Goal: Check status: Check status

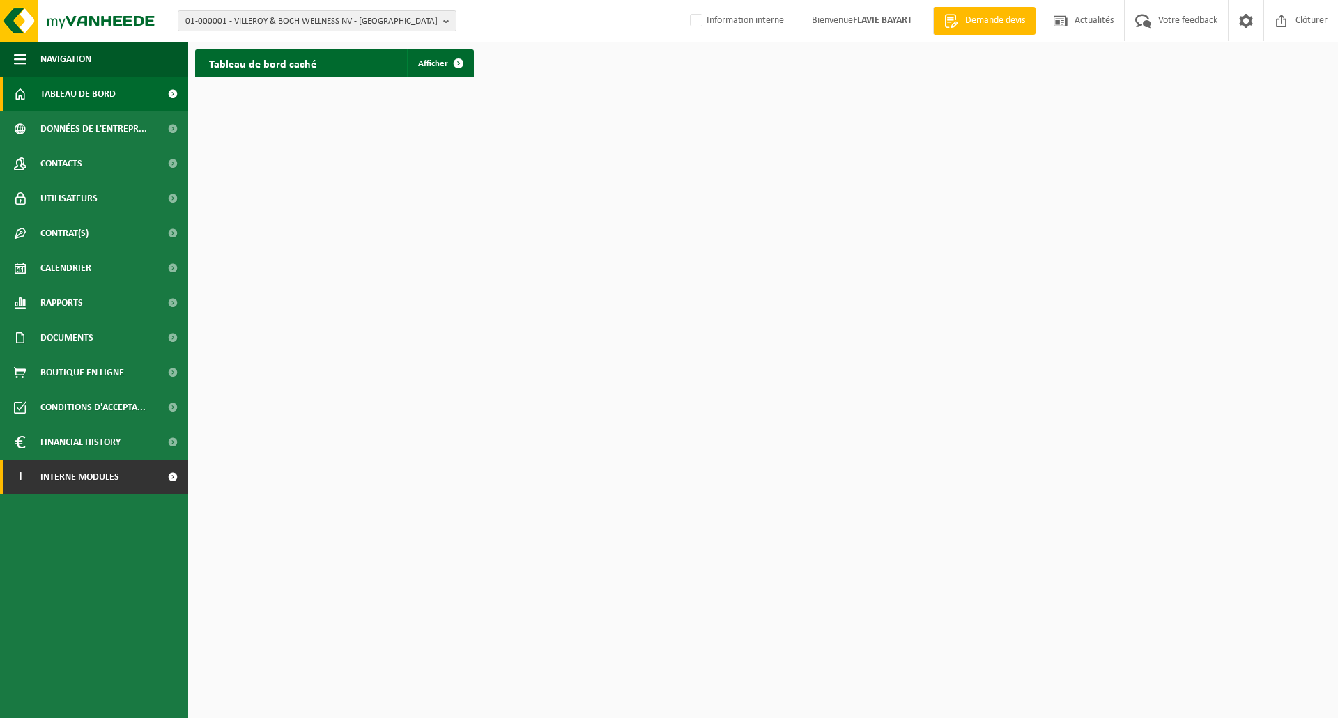
click at [125, 478] on link "I Interne modules" at bounding box center [94, 477] width 188 height 35
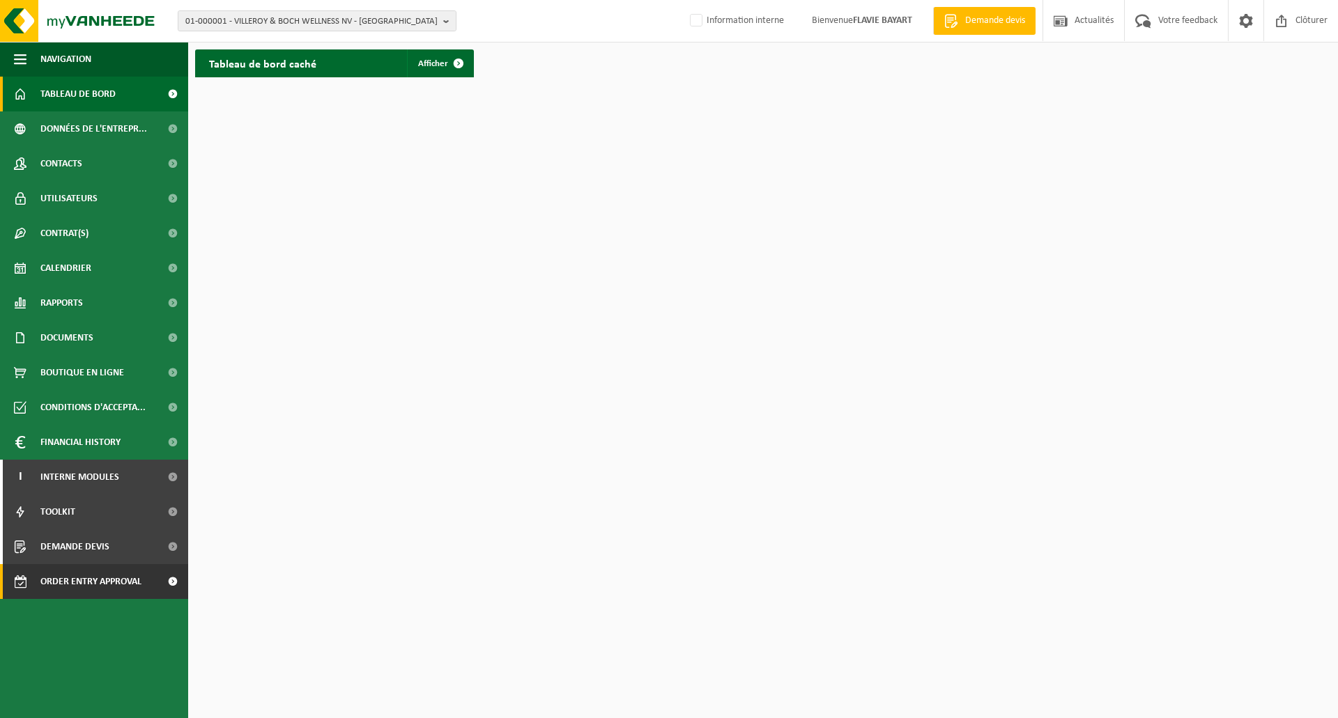
click at [129, 581] on span "Order entry approval" at bounding box center [90, 581] width 101 height 35
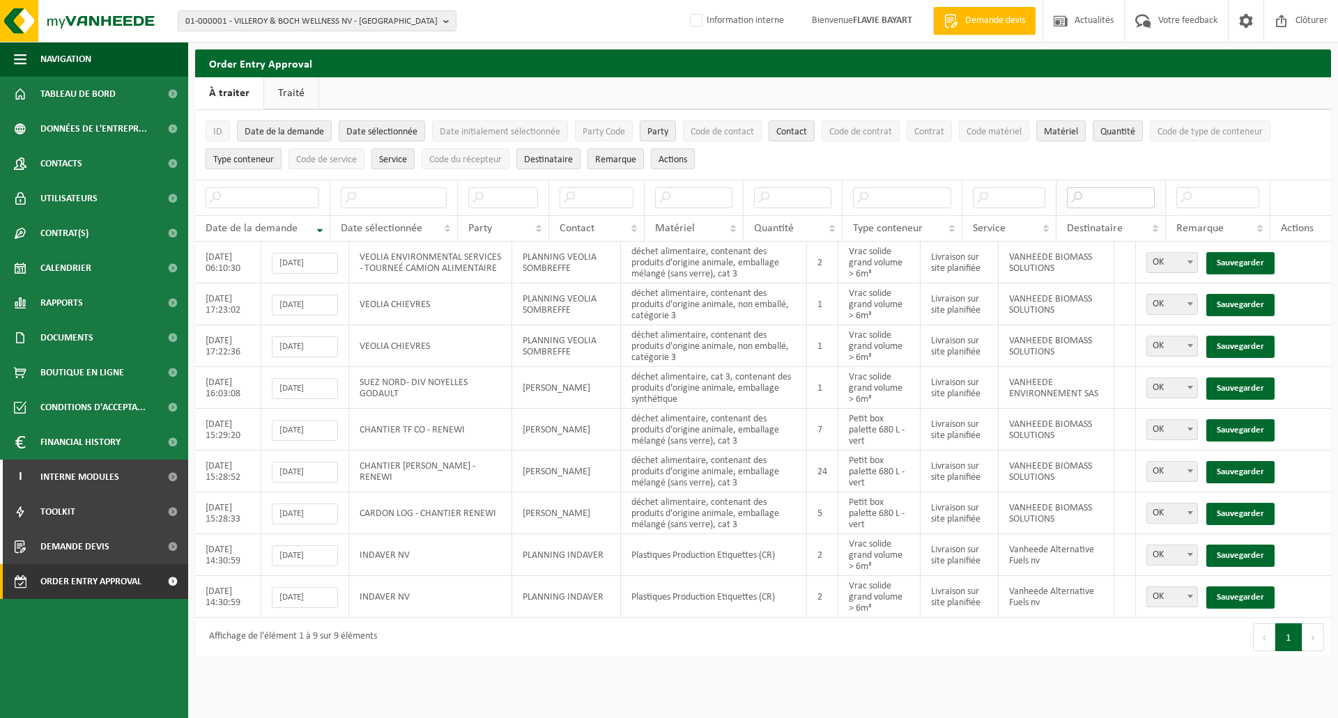
click at [1105, 193] on input "text" at bounding box center [1111, 197] width 88 height 21
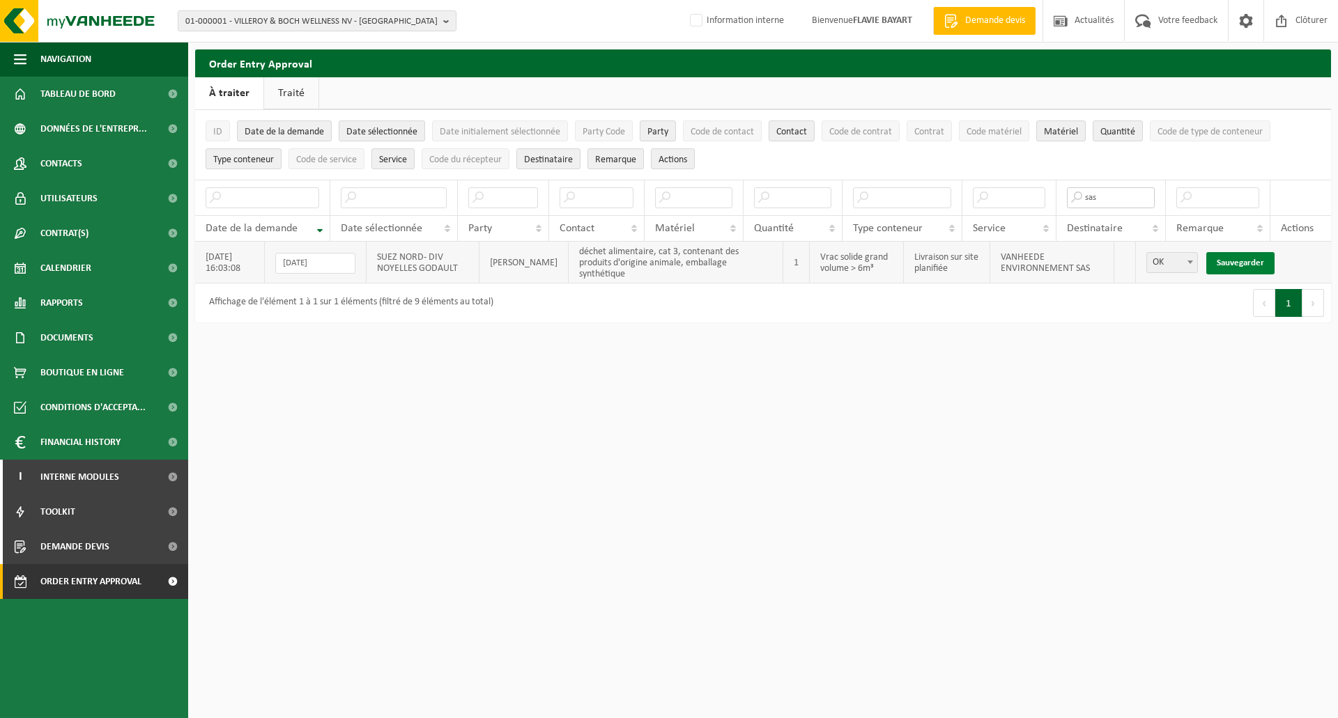
type input "sas"
click at [1234, 261] on link "Sauvegarder" at bounding box center [1240, 263] width 68 height 22
